Goal: Navigation & Orientation: Understand site structure

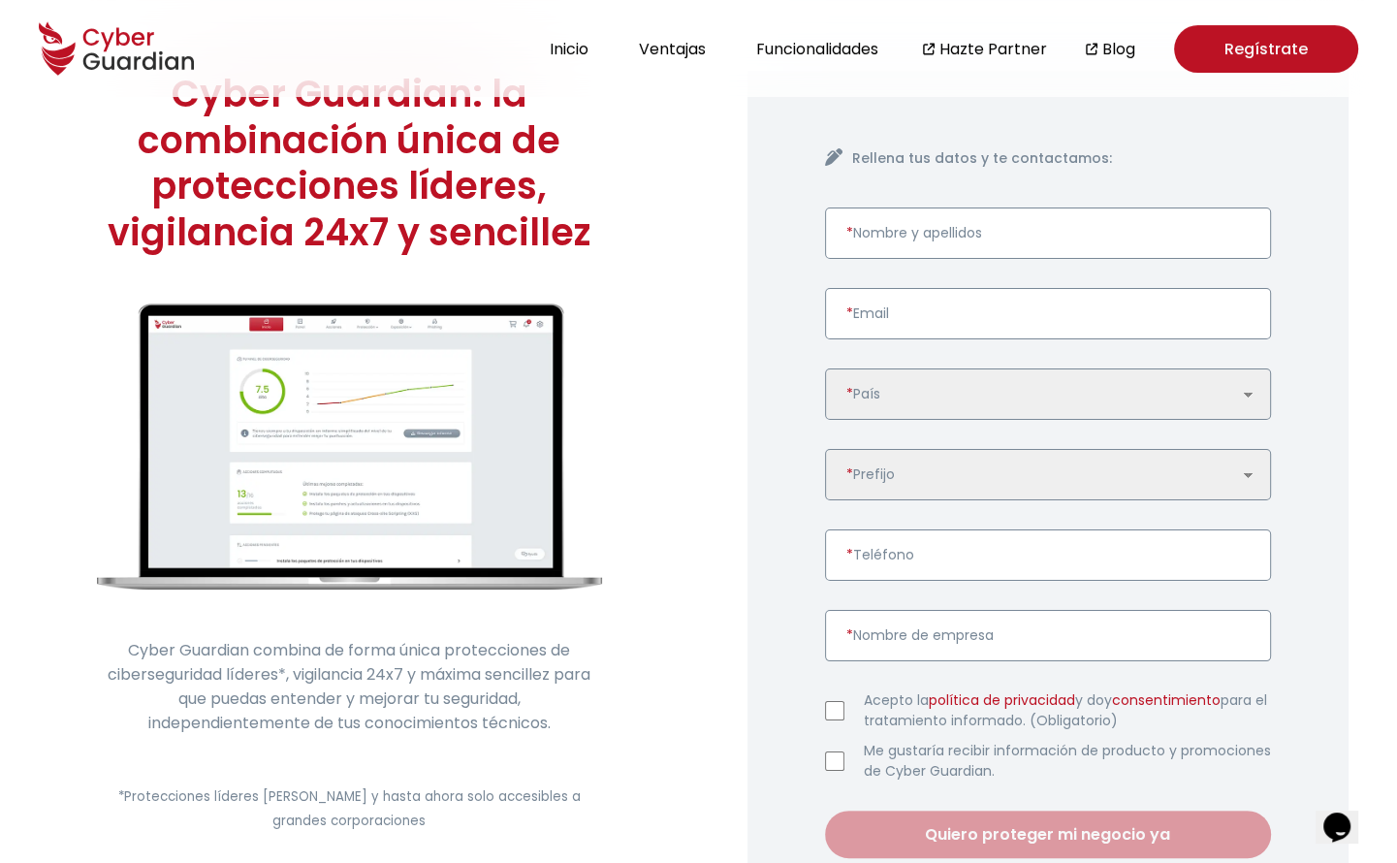
scroll to position [97, 0]
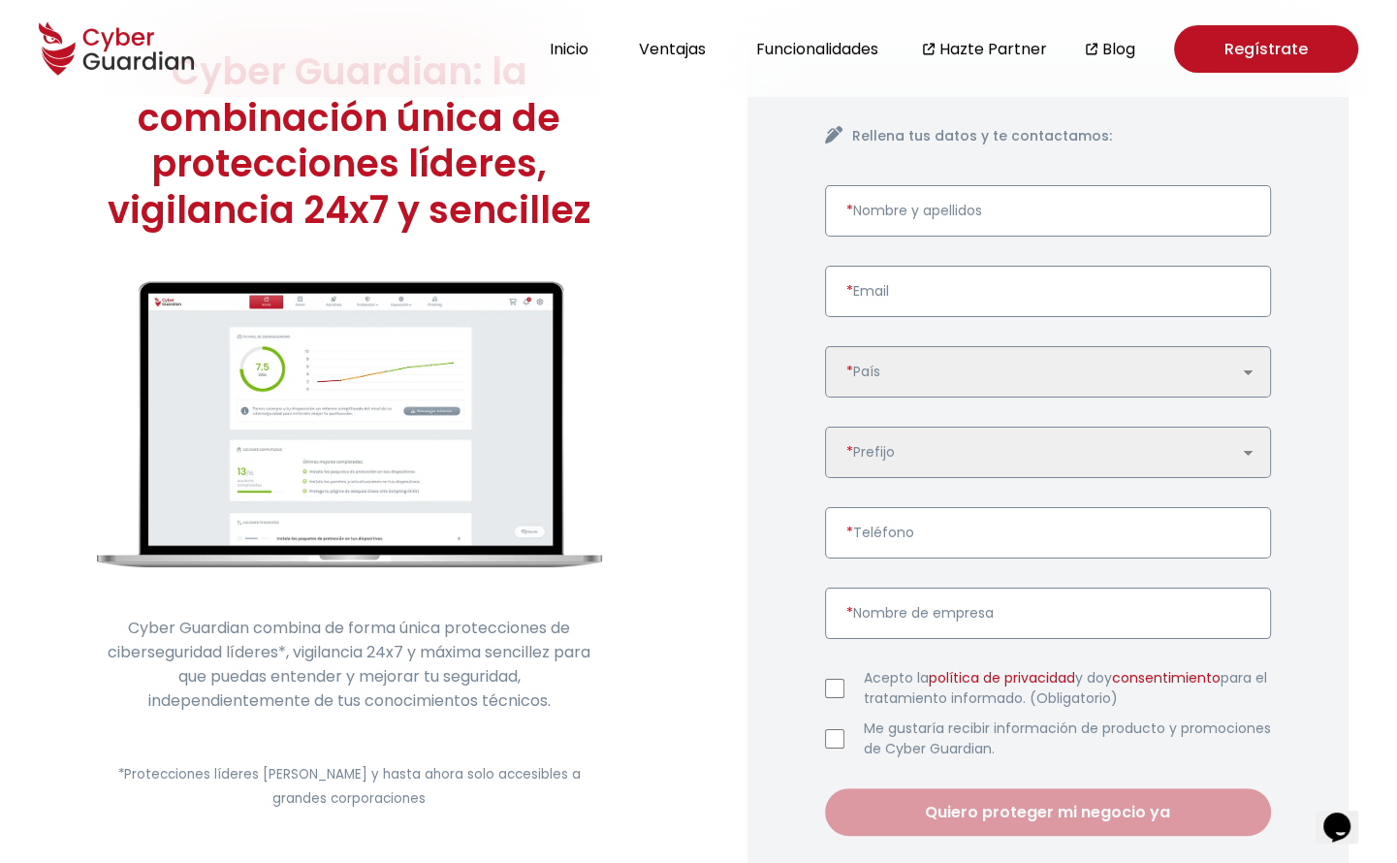
click at [465, 428] on img at bounding box center [349, 424] width 505 height 286
click at [822, 58] on button "Funcionalidades" at bounding box center [817, 49] width 134 height 26
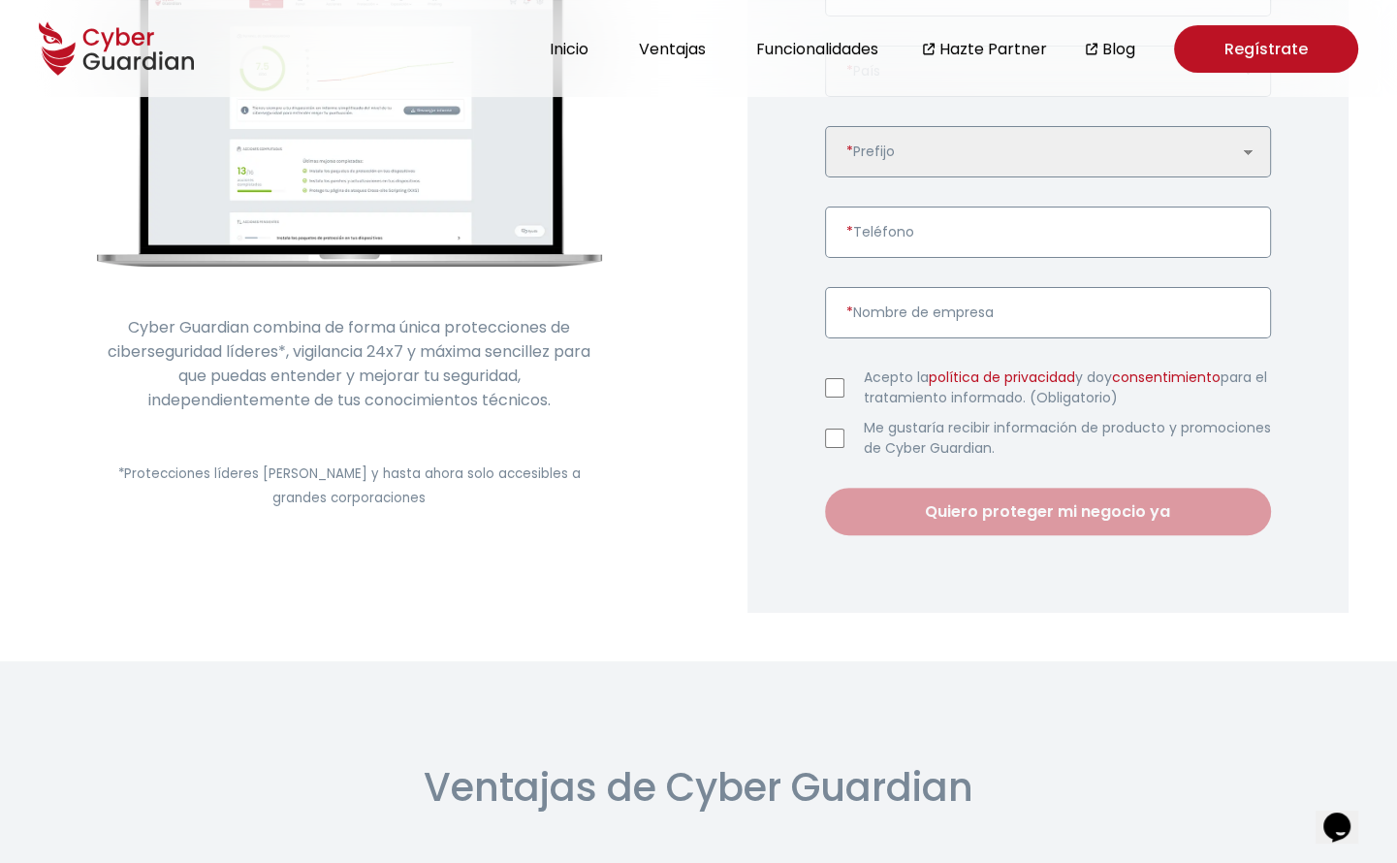
scroll to position [0, 0]
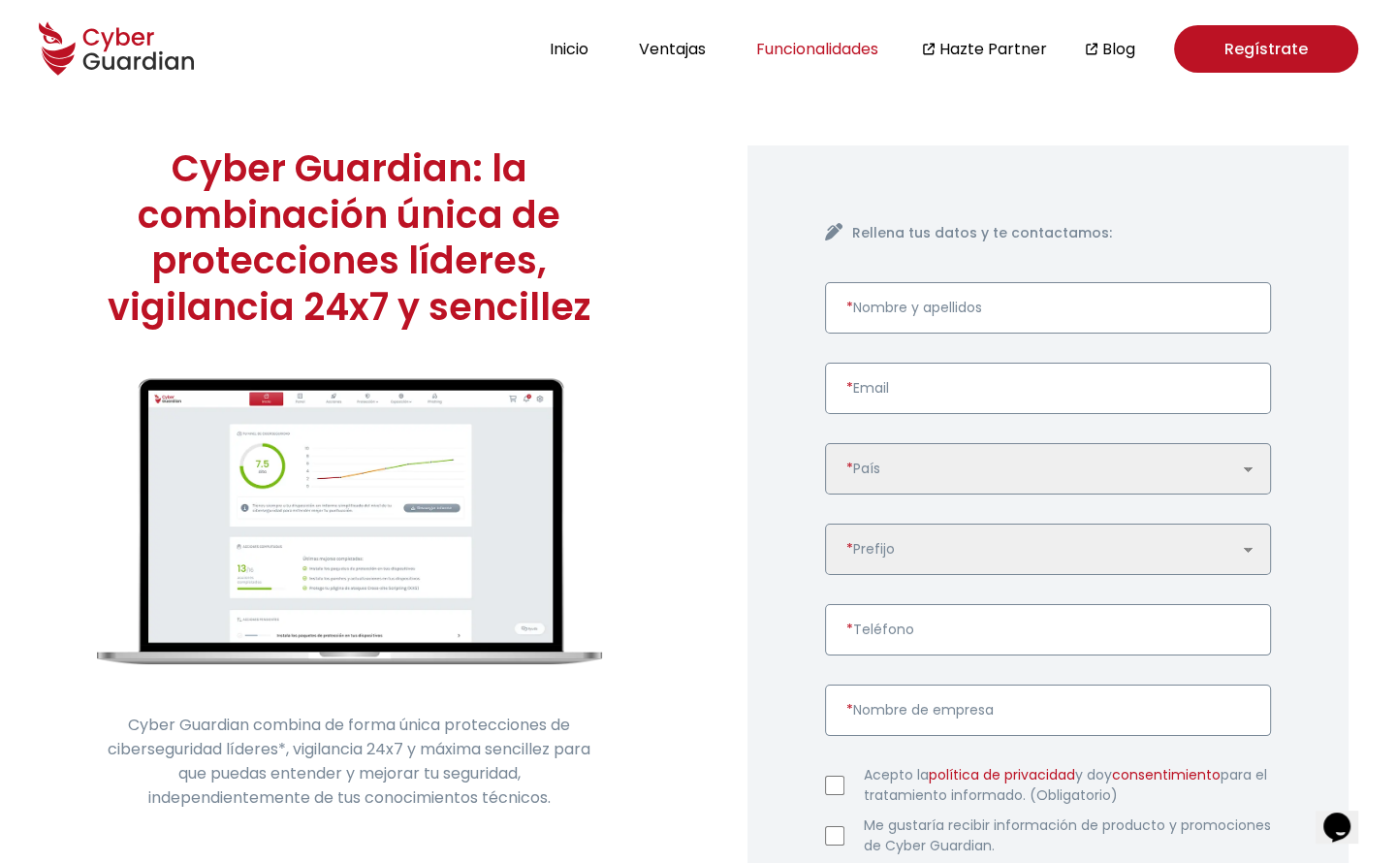
click at [839, 43] on button "Funcionalidades" at bounding box center [817, 49] width 134 height 26
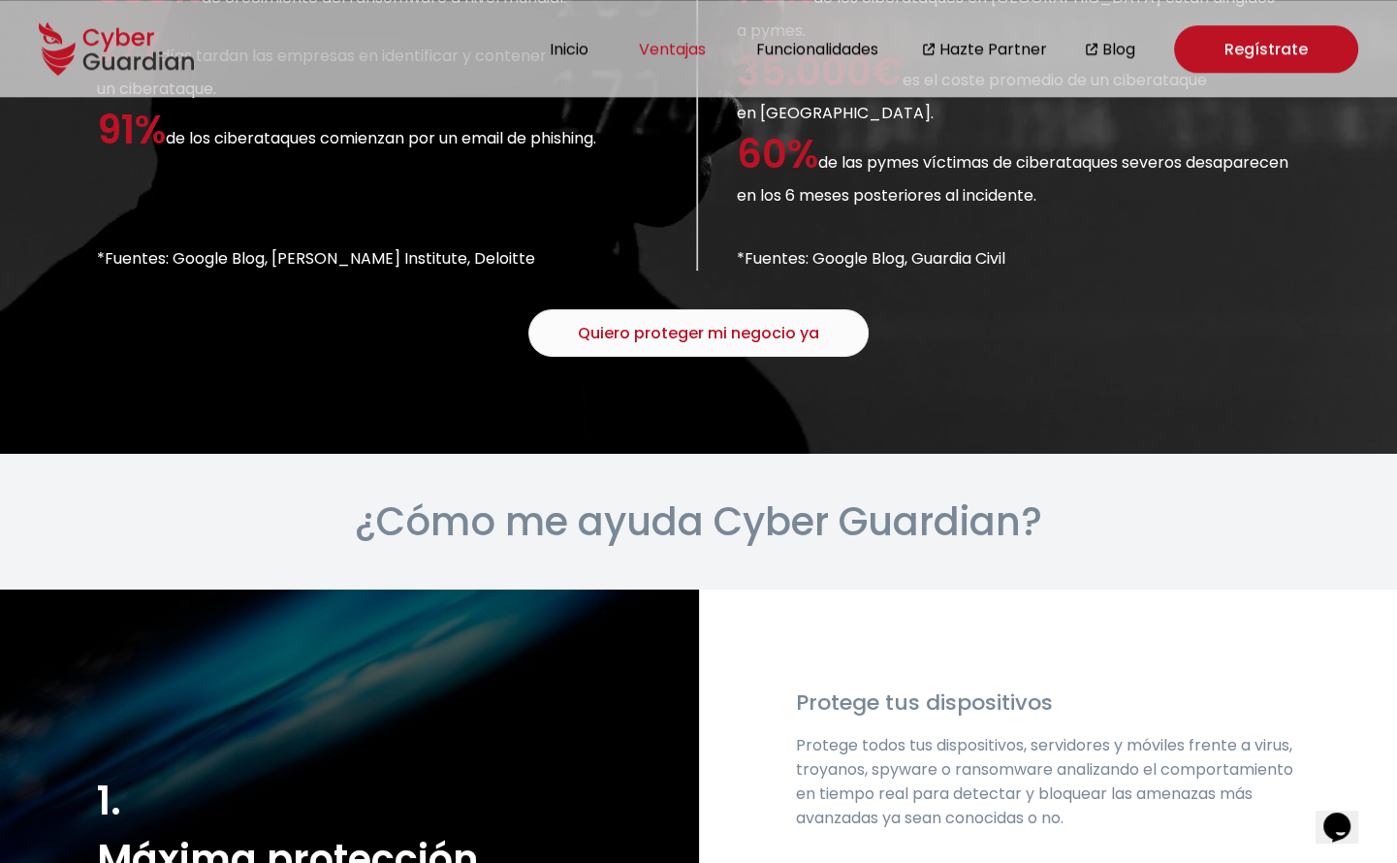
click at [686, 59] on button "Ventajas" at bounding box center [672, 49] width 79 height 26
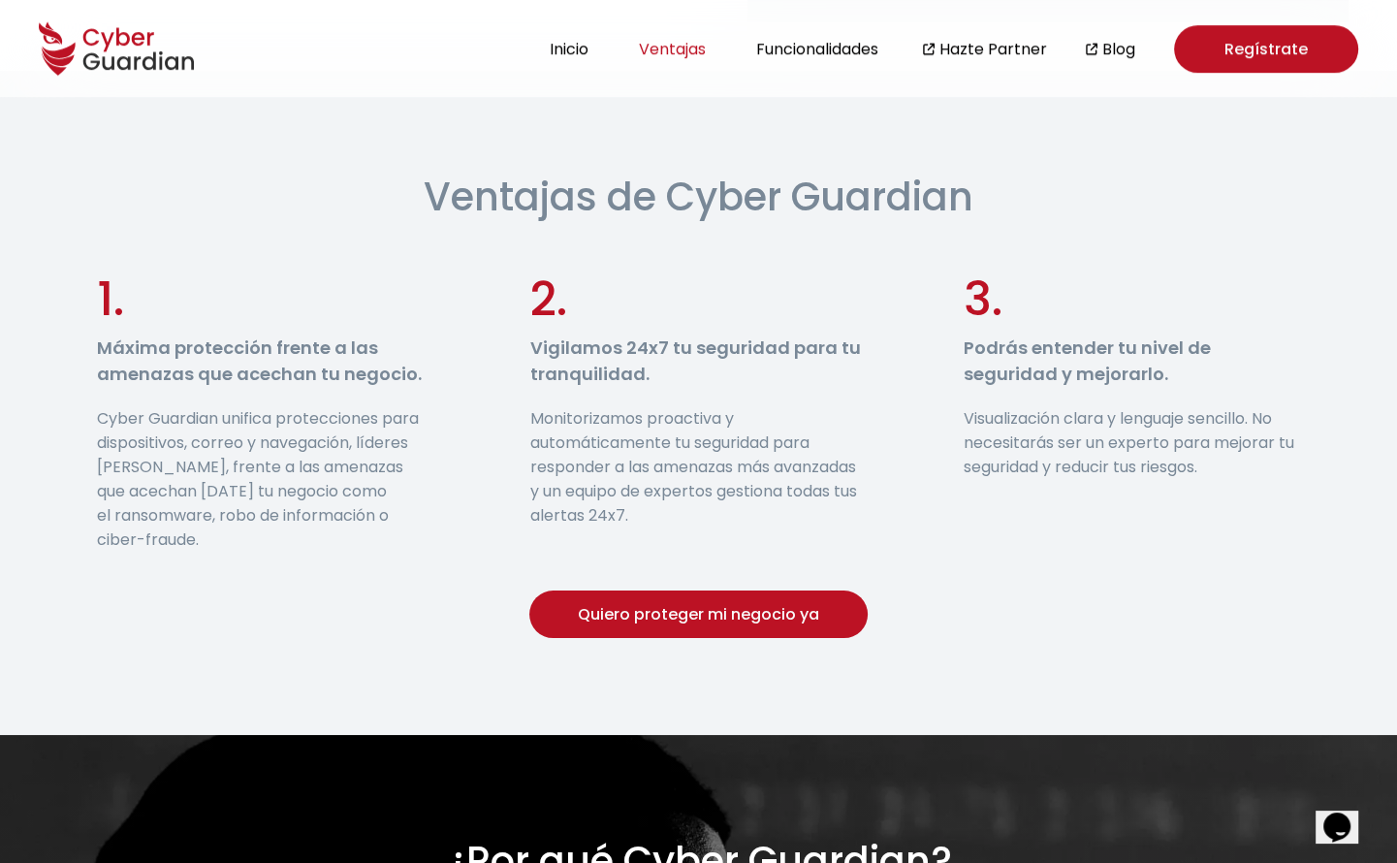
scroll to position [960, 0]
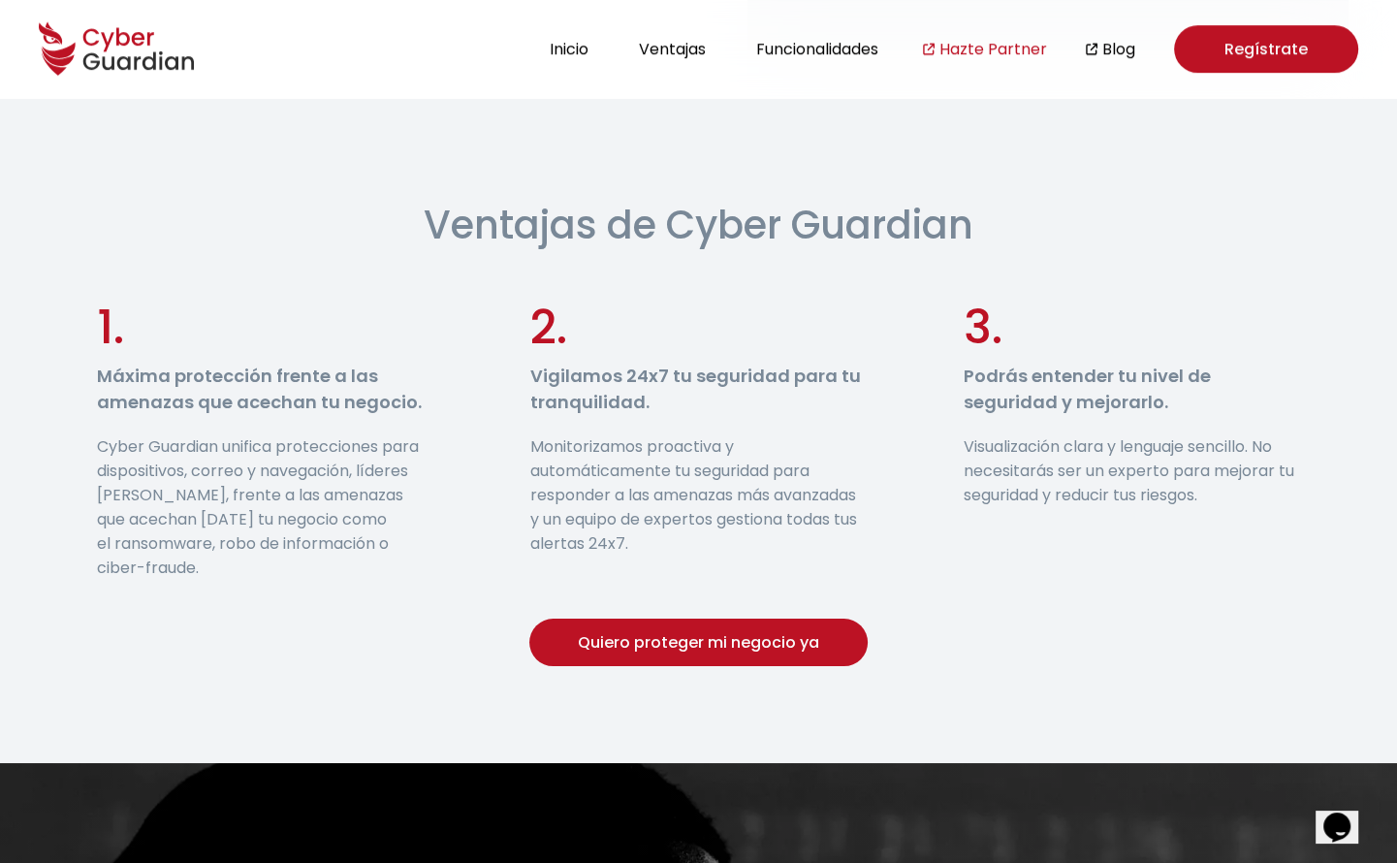
click at [950, 44] on link "Hazte Partner" at bounding box center [993, 49] width 108 height 24
click at [461, 281] on section "Ventajas de Cyber Guardian 1. Máxima protección frente a las amenazas que acech…" at bounding box center [698, 431] width 1397 height 664
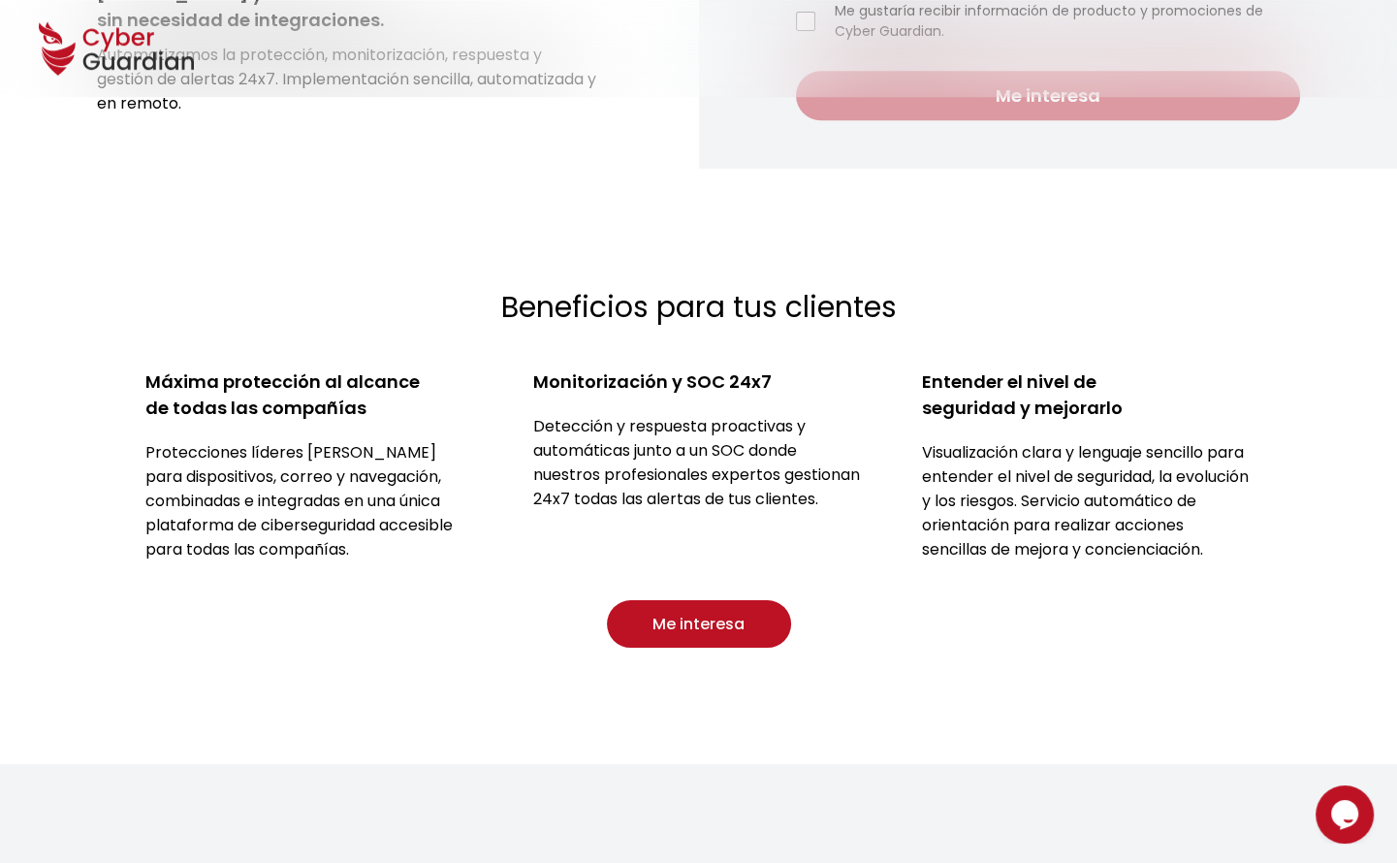
scroll to position [1260, 0]
